Goal: Find specific page/section: Find specific page/section

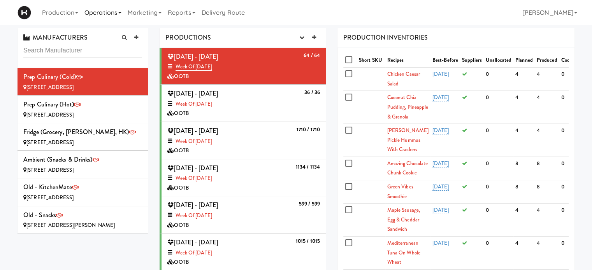
click at [114, 14] on link "Operations" at bounding box center [102, 12] width 43 height 25
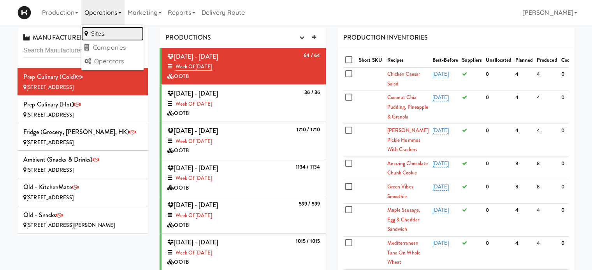
click at [108, 34] on link "Sites" at bounding box center [112, 34] width 62 height 14
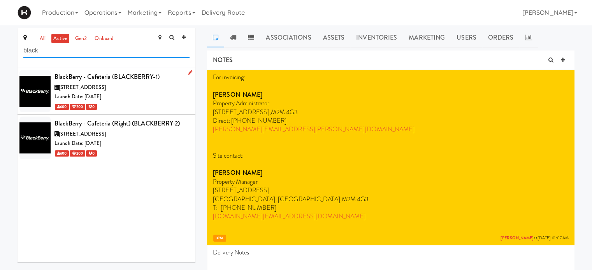
type input "black"
click at [142, 87] on div "[STREET_ADDRESS]" at bounding box center [121, 88] width 135 height 10
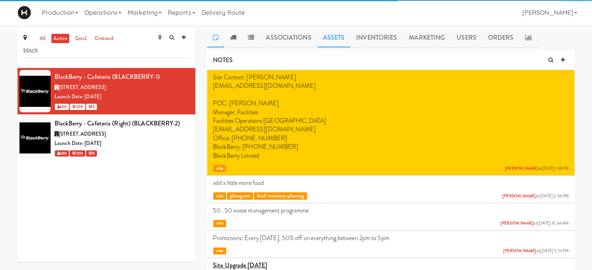
click at [327, 38] on link "Assets" at bounding box center [333, 37] width 33 height 19
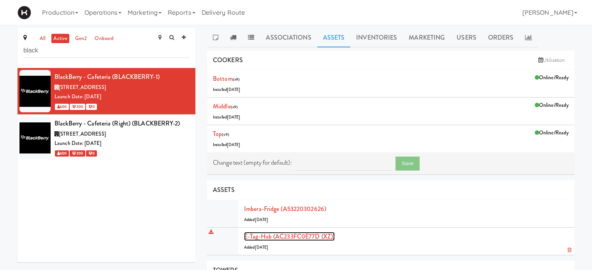
click at [259, 236] on link "E-tag-hub (AC233FC0E77D (XZ))" at bounding box center [289, 236] width 91 height 9
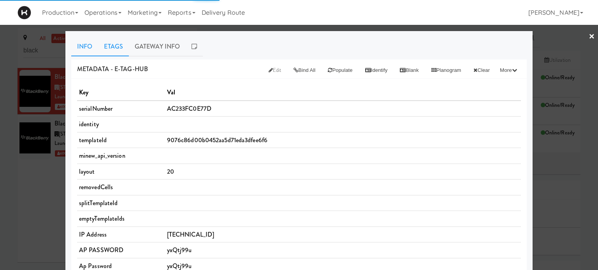
click at [101, 51] on link "Etags" at bounding box center [113, 46] width 31 height 19
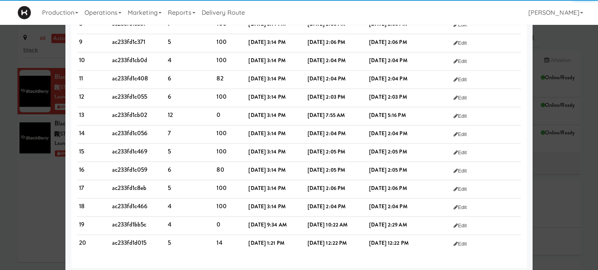
scroll to position [215, 0]
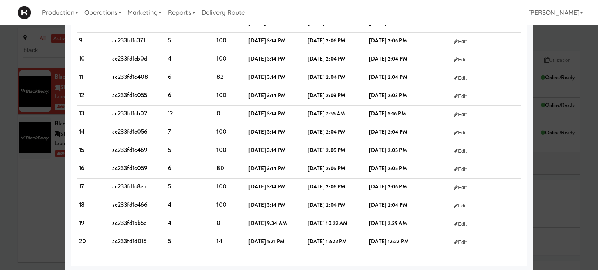
click at [585, 200] on div at bounding box center [299, 135] width 598 height 270
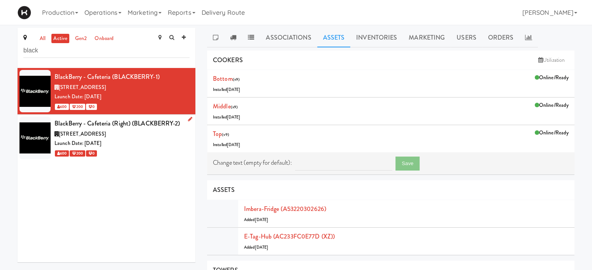
click at [144, 146] on div "Launch Date: [DATE]" at bounding box center [121, 144] width 135 height 10
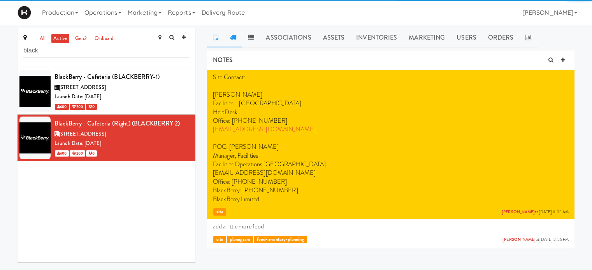
click at [232, 43] on link at bounding box center [233, 37] width 18 height 19
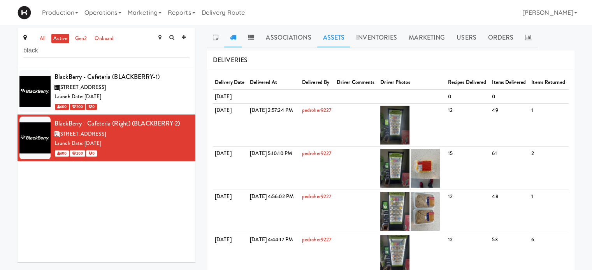
click at [336, 37] on link "Assets" at bounding box center [333, 37] width 33 height 19
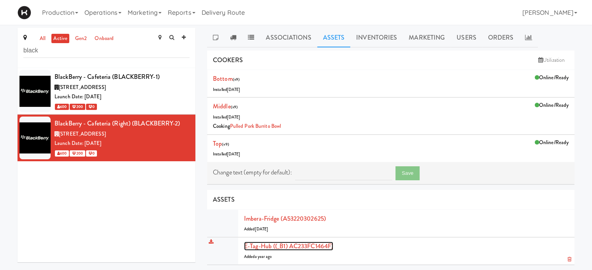
click at [262, 245] on link "E-tag-hub ((_B1) AC233FC1464F)" at bounding box center [288, 246] width 89 height 9
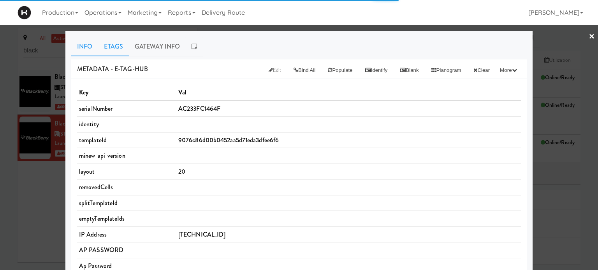
click at [108, 42] on link "Etags" at bounding box center [113, 46] width 31 height 19
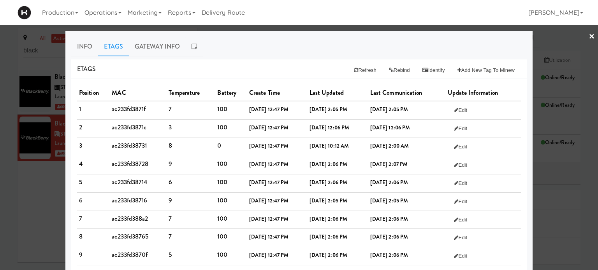
click at [589, 112] on div at bounding box center [299, 135] width 598 height 270
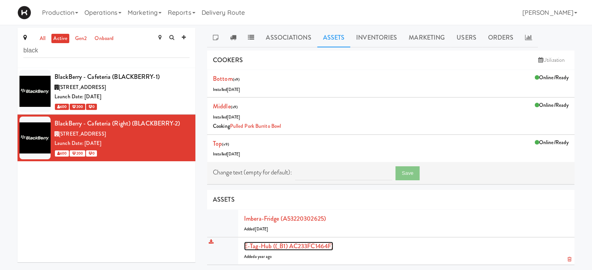
click at [257, 247] on link "E-tag-hub ((_B1) AC233FC1464F)" at bounding box center [288, 246] width 89 height 9
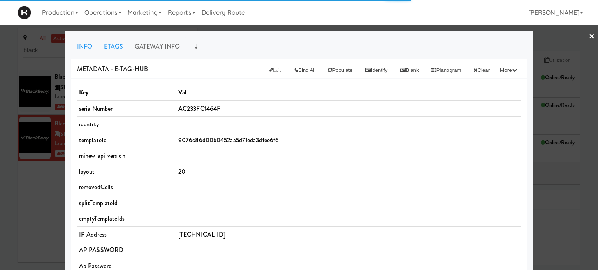
click at [109, 47] on link "Etags" at bounding box center [113, 46] width 31 height 19
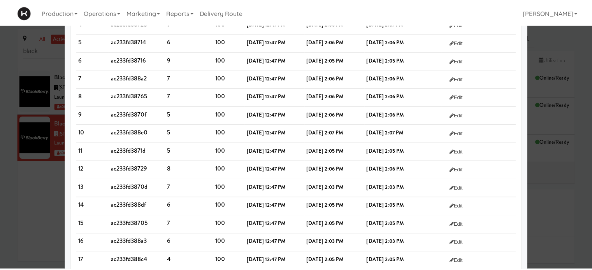
scroll to position [215, 0]
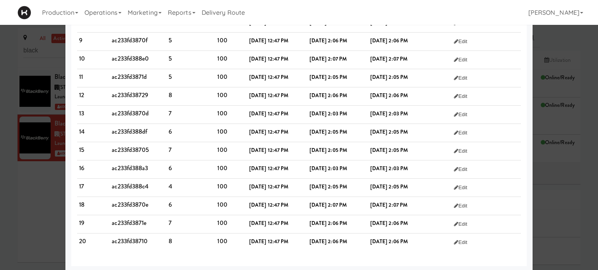
click at [587, 249] on div at bounding box center [299, 135] width 598 height 270
